Goal: Task Accomplishment & Management: Use online tool/utility

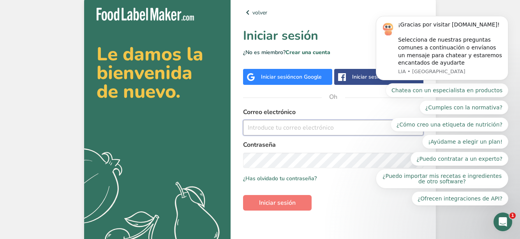
click at [298, 131] on input "email" at bounding box center [333, 128] width 180 height 16
type input "[EMAIL_ADDRESS][DOMAIN_NAME]"
click at [279, 200] on font "Iniciar sesión" at bounding box center [277, 203] width 37 height 9
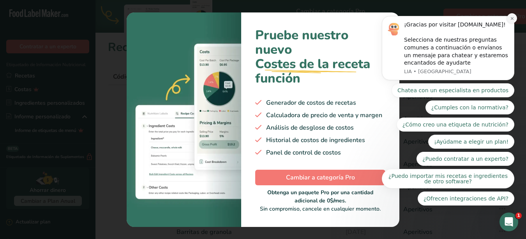
click at [510, 17] on icon "Descartar notificación" at bounding box center [512, 18] width 4 height 4
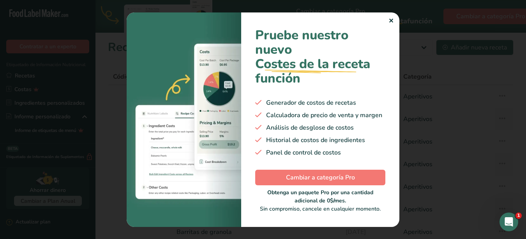
click at [394, 16] on div "Pruebe nuestro nuevo Costes de la receta .a-29{fill:none;stroke-linecap:round;s…" at bounding box center [320, 119] width 158 height 215
click at [390, 21] on font "✕" at bounding box center [390, 21] width 5 height 9
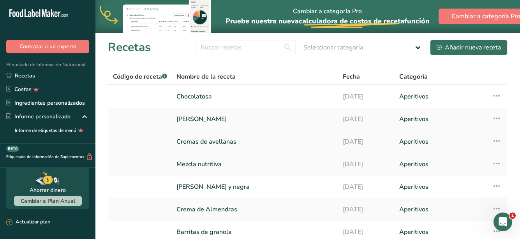
click at [197, 141] on font "Cremas de avellanas" at bounding box center [206, 141] width 60 height 9
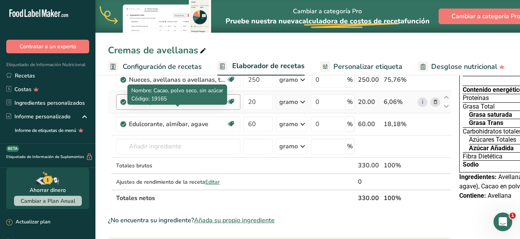
scroll to position [78, 0]
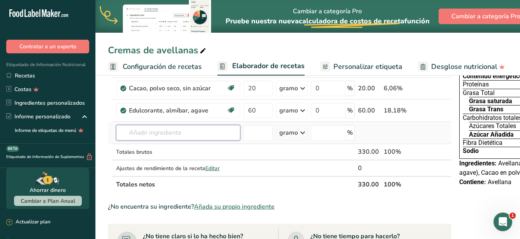
click at [202, 141] on input "text" at bounding box center [178, 133] width 124 height 16
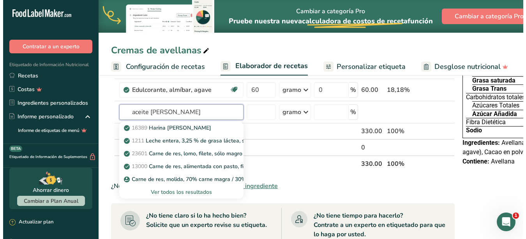
scroll to position [117, 0]
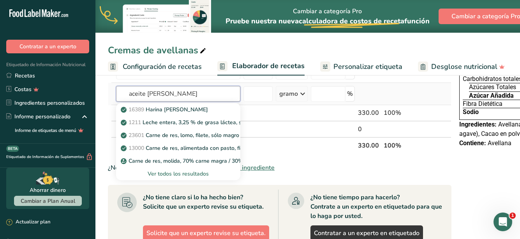
type input "aceite [PERSON_NAME]"
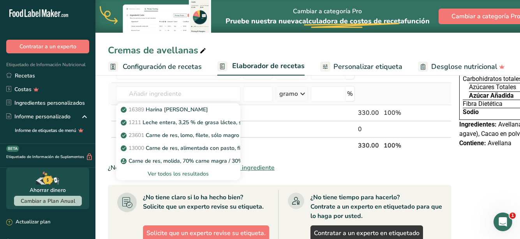
click at [171, 178] on font "Ver todos los resultados" at bounding box center [178, 173] width 61 height 7
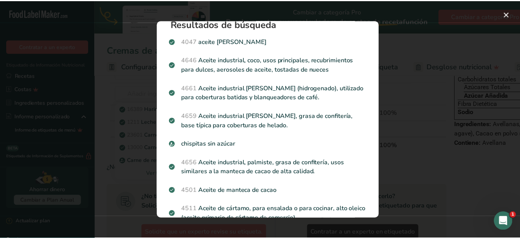
scroll to position [0, 0]
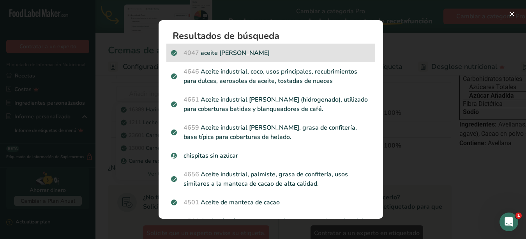
click at [218, 51] on font "aceite [PERSON_NAME]" at bounding box center [235, 53] width 69 height 9
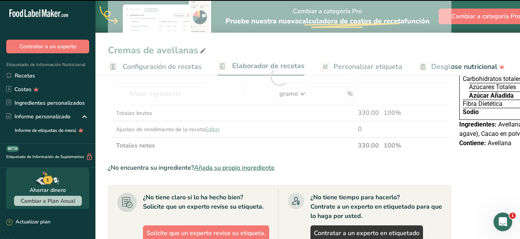
type input "0"
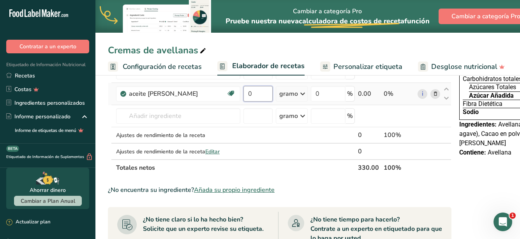
click at [259, 102] on input "0" at bounding box center [257, 94] width 29 height 16
type input "15"
click at [270, 151] on div "Ingrediente * Cantidad * Unidad * Desperdicio * .a-a{fill:#347362;}.b-a{fill:#f…" at bounding box center [280, 88] width 344 height 176
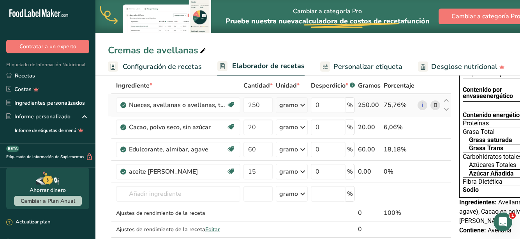
scroll to position [78, 0]
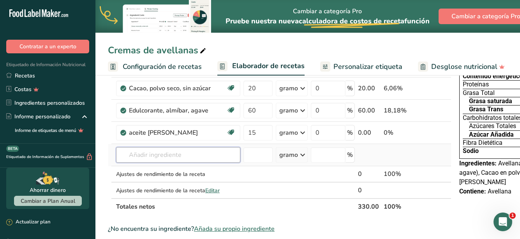
click at [150, 163] on input "text" at bounding box center [178, 155] width 124 height 16
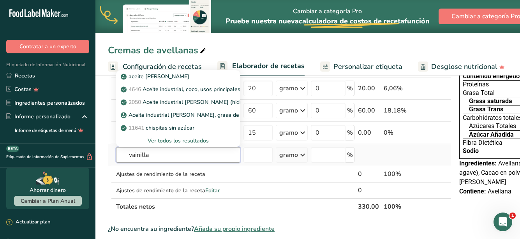
type input "vainilla"
click at [169, 144] on font "Ver todos los resultados" at bounding box center [178, 140] width 61 height 7
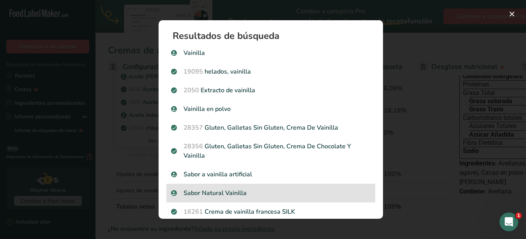
click at [234, 188] on div "Sabor Natural Vainilla" at bounding box center [270, 193] width 209 height 19
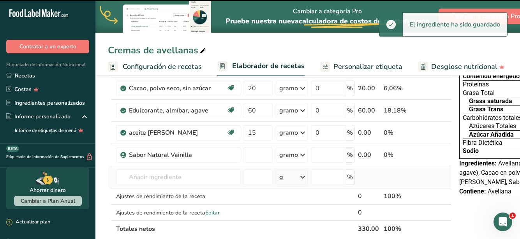
type input "0"
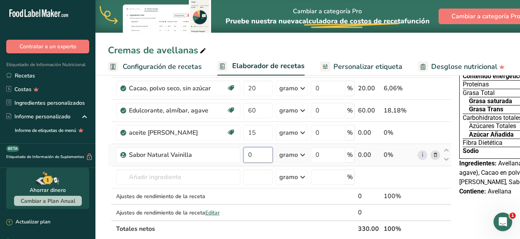
click at [252, 163] on input "0" at bounding box center [257, 155] width 29 height 16
type input "2"
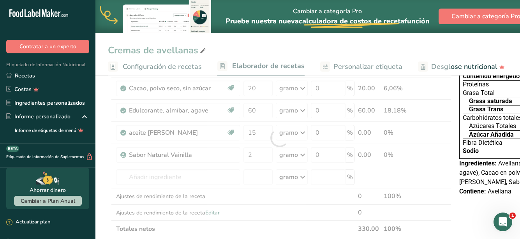
click at [447, 208] on div "Ingrediente * Cantidad * Unidad * Desperdicio * .a-a{fill:#347362;}.b-a{fill:#f…" at bounding box center [280, 138] width 344 height 199
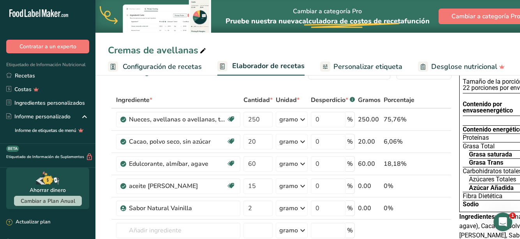
scroll to position [10, 0]
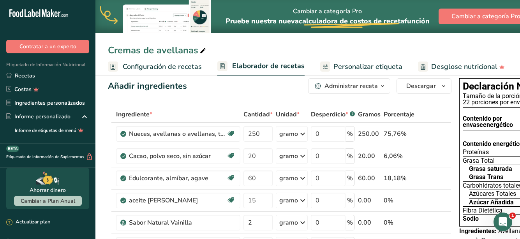
click at [164, 72] on span "Configuración de recetas" at bounding box center [162, 67] width 79 height 11
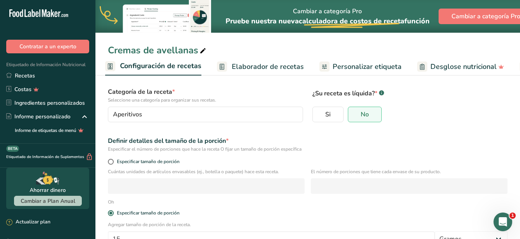
scroll to position [101, 0]
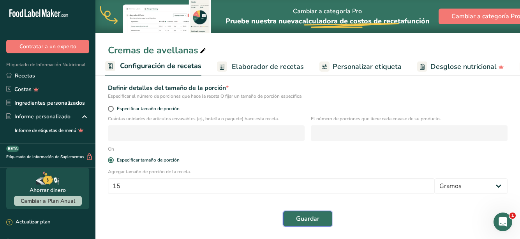
click at [300, 218] on font "Guardar" at bounding box center [307, 219] width 23 height 9
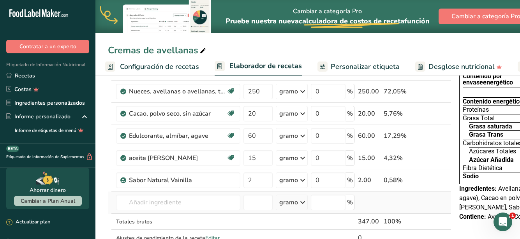
scroll to position [39, 0]
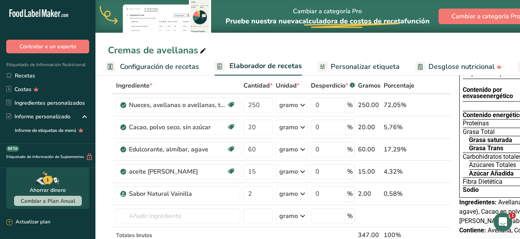
click at [363, 69] on font "Personalizar etiqueta" at bounding box center [365, 66] width 69 height 9
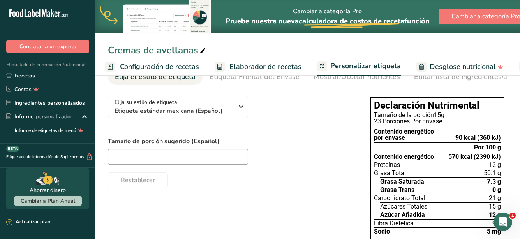
scroll to position [0, 178]
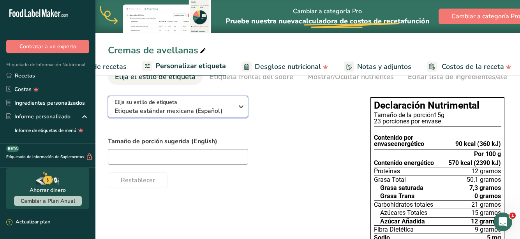
click at [241, 108] on icon "button" at bounding box center [240, 107] width 9 height 14
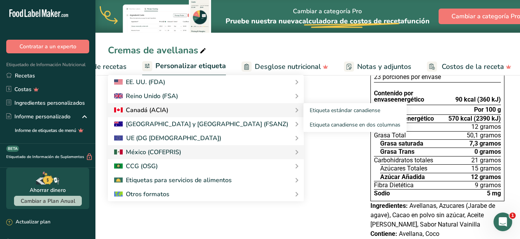
scroll to position [105, 0]
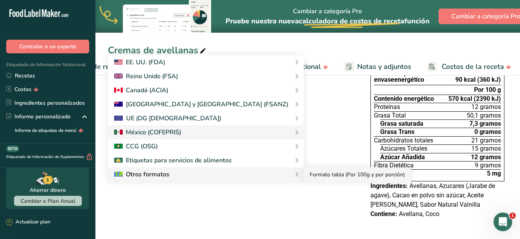
click at [310, 171] on font "Formato tabla (Por 100g y por porción)" at bounding box center [357, 174] width 95 height 7
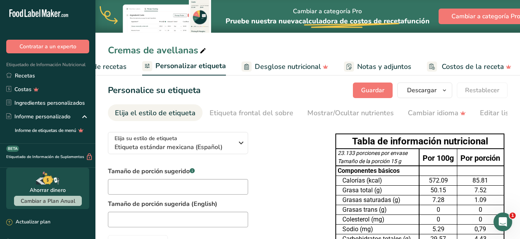
scroll to position [0, 0]
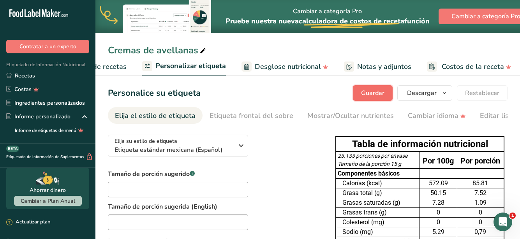
click at [377, 87] on button "Guardar" at bounding box center [373, 93] width 40 height 16
click at [444, 90] on icon "button" at bounding box center [444, 93] width 6 height 10
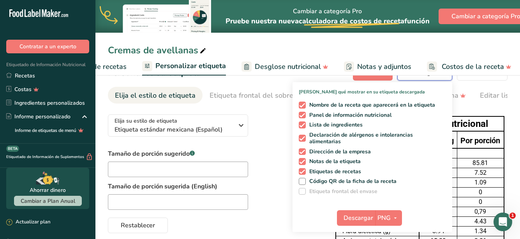
scroll to position [78, 0]
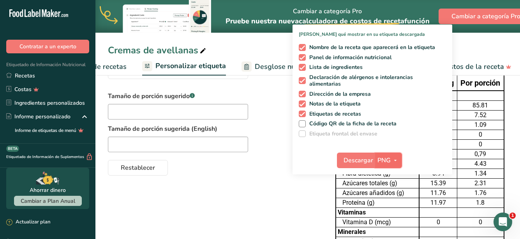
click at [395, 160] on icon "button" at bounding box center [395, 161] width 6 height 10
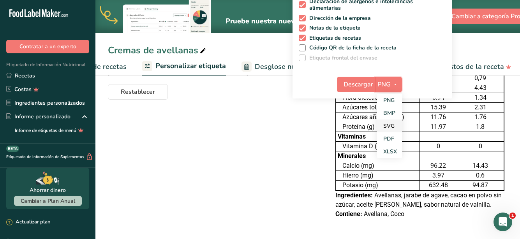
scroll to position [156, 0]
click at [384, 136] on font "PDF" at bounding box center [388, 138] width 11 height 7
click at [395, 77] on button "PNG" at bounding box center [388, 85] width 27 height 16
click at [382, 132] on link "PDF" at bounding box center [389, 138] width 25 height 13
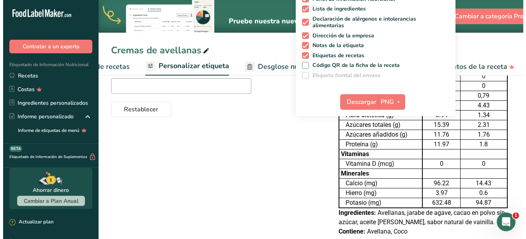
scroll to position [117, 0]
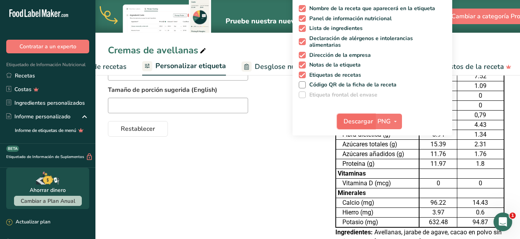
click at [363, 120] on font "Descargar" at bounding box center [359, 121] width 30 height 9
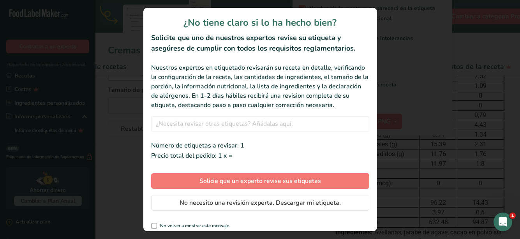
scroll to position [0, 172]
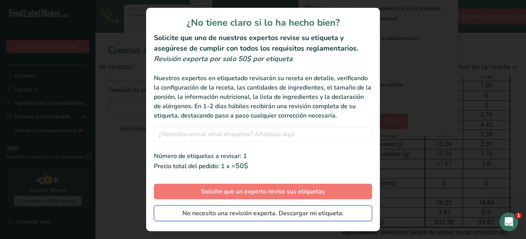
click at [293, 218] on font "No necesito una revisión experta. Descargar mi etiqueta." at bounding box center [262, 213] width 161 height 9
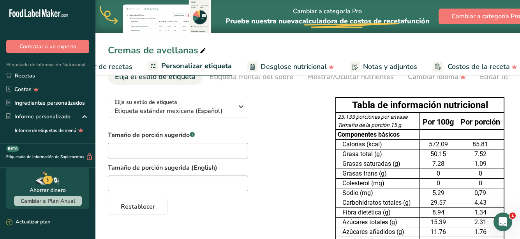
scroll to position [0, 0]
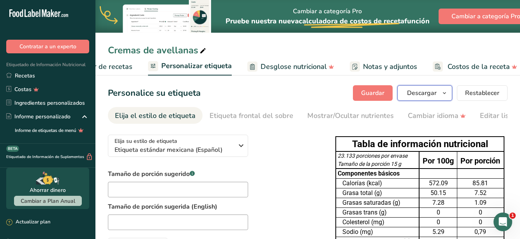
click at [434, 91] on font "Descargar" at bounding box center [422, 93] width 30 height 9
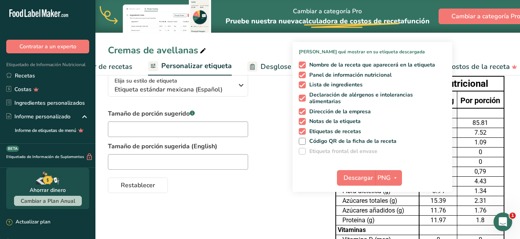
scroll to position [78, 0]
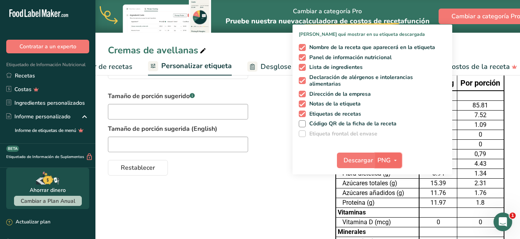
click at [395, 161] on icon "button" at bounding box center [395, 161] width 6 height 10
click at [388, 212] on font "PDF" at bounding box center [388, 214] width 11 height 7
click at [384, 156] on font "PNG" at bounding box center [383, 160] width 13 height 9
click at [388, 210] on link "PDF" at bounding box center [389, 214] width 25 height 13
click at [375, 157] on button "PNG" at bounding box center [388, 161] width 27 height 16
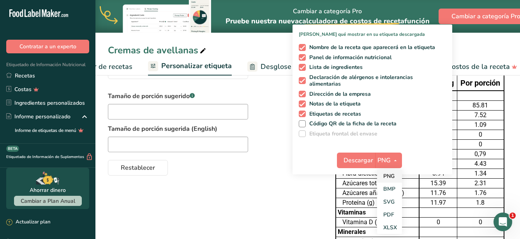
click at [389, 174] on font "PNG" at bounding box center [388, 176] width 11 height 7
click at [366, 157] on font "Descargar" at bounding box center [359, 160] width 30 height 9
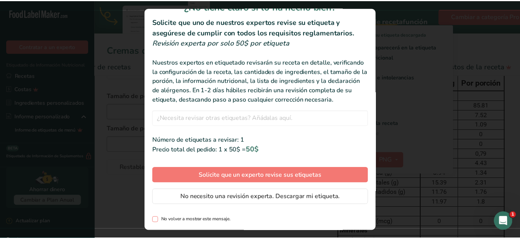
scroll to position [25, 0]
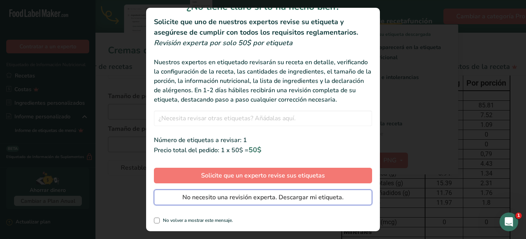
click at [240, 201] on font "No necesito una revisión experta. Descargar mi etiqueta." at bounding box center [262, 197] width 161 height 9
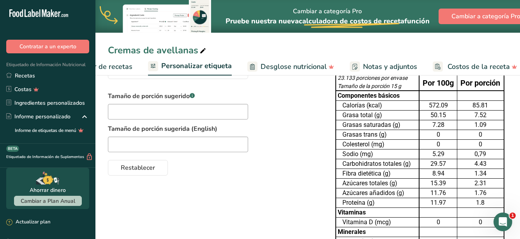
click at [119, 65] on font "Elaborador de recetas" at bounding box center [96, 66] width 72 height 9
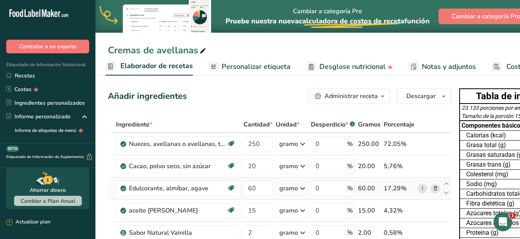
click at [300, 196] on icon at bounding box center [302, 188] width 9 height 14
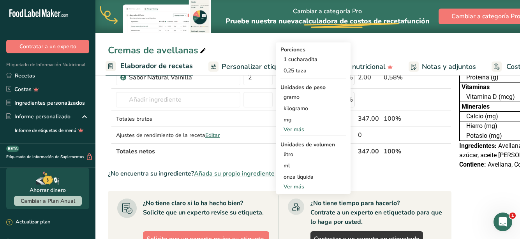
scroll to position [156, 0]
click at [290, 169] on div "ml" at bounding box center [313, 165] width 59 height 8
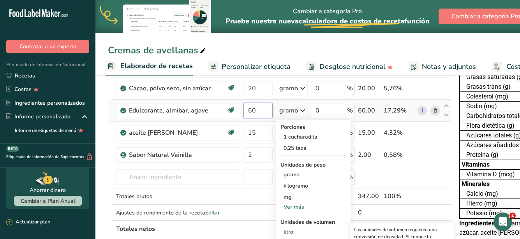
scroll to position [39, 0]
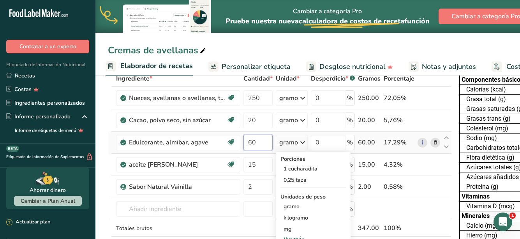
click at [251, 118] on tbody "Nueces, avellanas o avellanas, tostadas en seco, sin sal añadida Libre de lácte…" at bounding box center [279, 169] width 343 height 165
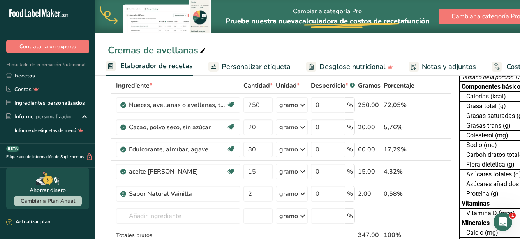
click at [258, 157] on input "80" at bounding box center [257, 150] width 29 height 16
type input "84"
click at [259, 70] on font "Personalizar etiqueta" at bounding box center [256, 66] width 69 height 9
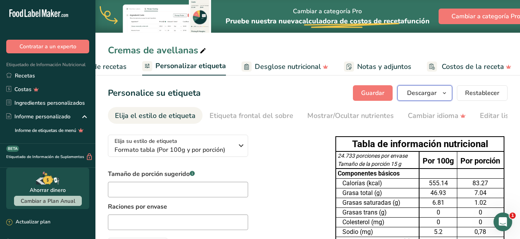
click at [443, 96] on icon "button" at bounding box center [444, 93] width 6 height 10
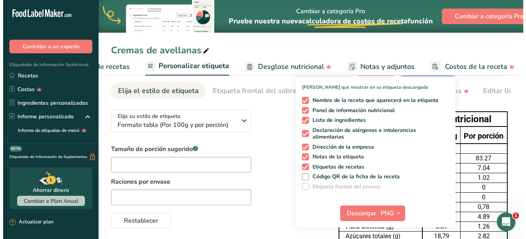
scroll to position [39, 0]
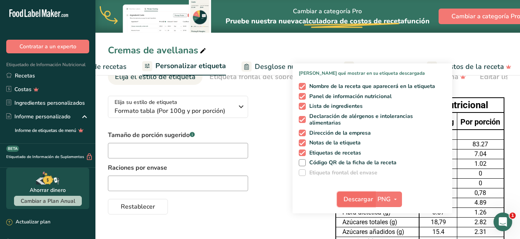
click at [371, 199] on font "Descargar" at bounding box center [359, 199] width 30 height 9
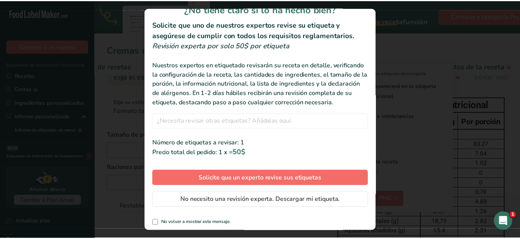
scroll to position [25, 0]
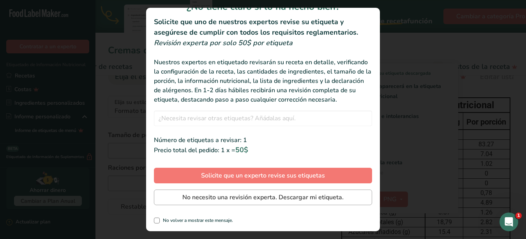
click at [155, 219] on span "Revisar etiquetas modal" at bounding box center [157, 221] width 6 height 6
click at [155, 219] on input "No volver a mostrar este mensaje." at bounding box center [156, 220] width 5 height 5
checkbox input "true"
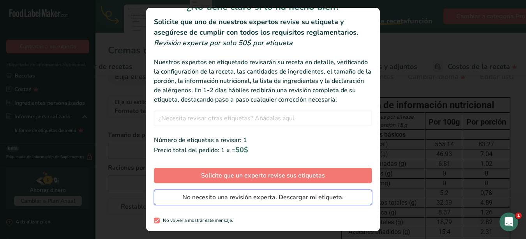
click at [217, 194] on font "No necesito una revisión experta. Descargar mi etiqueta." at bounding box center [262, 197] width 161 height 9
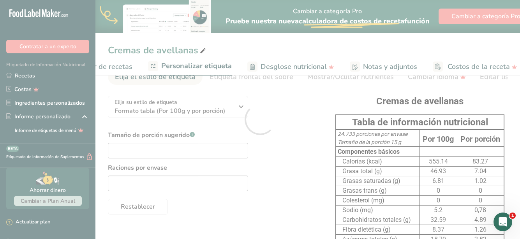
scroll to position [0, 0]
